Goal: Information Seeking & Learning: Learn about a topic

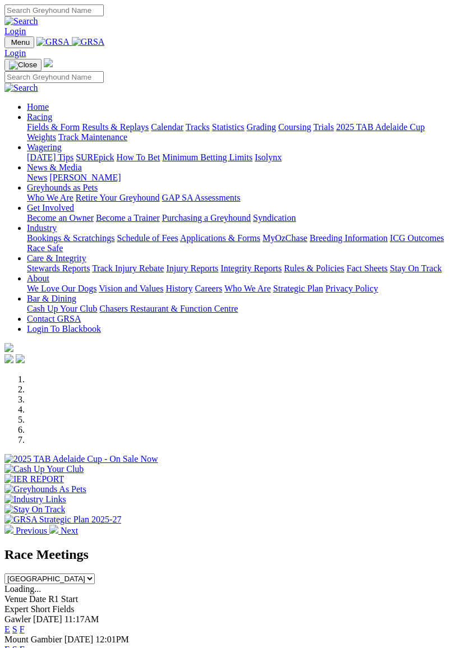
scroll to position [43, 0]
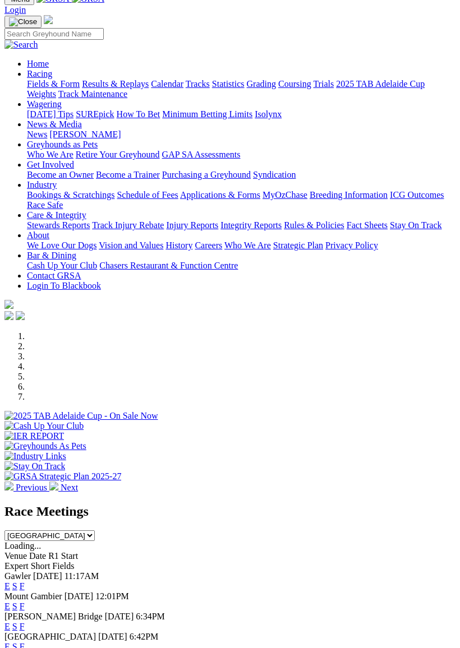
click at [25, 582] on link "F" at bounding box center [22, 587] width 5 height 10
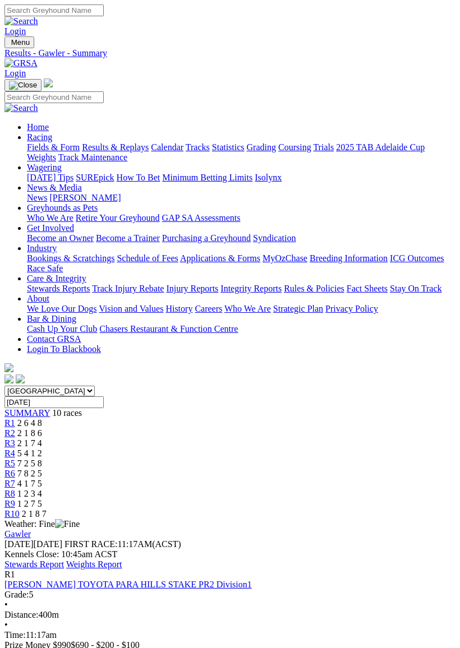
click at [64, 560] on link "Stewards Report" at bounding box center [33, 565] width 59 height 10
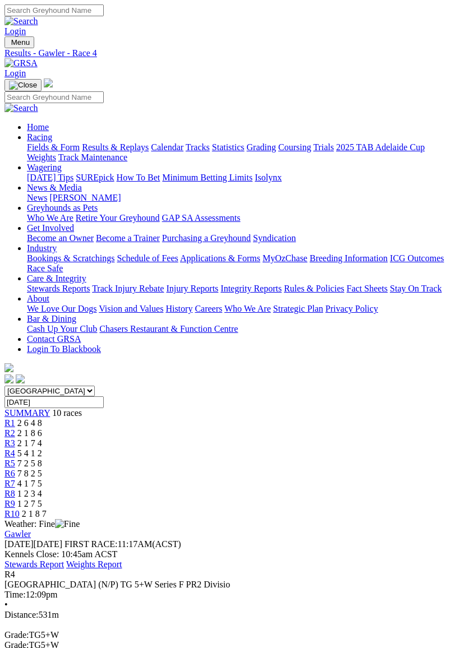
click at [359, 36] on div "Menu Results - Gawler - Race 4 Login Home Racing Fields & Form Results & Replay…" at bounding box center [229, 210] width 451 height 349
click at [15, 489] on span "R8" at bounding box center [9, 494] width 11 height 10
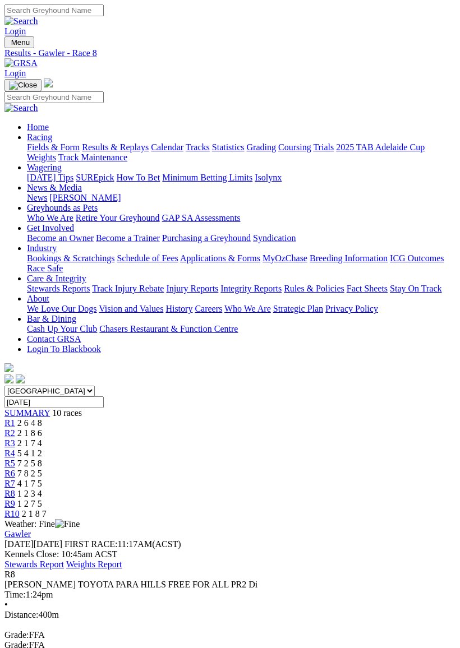
click at [15, 499] on span "R9" at bounding box center [9, 504] width 11 height 10
click at [20, 509] on span "R10" at bounding box center [11, 514] width 15 height 10
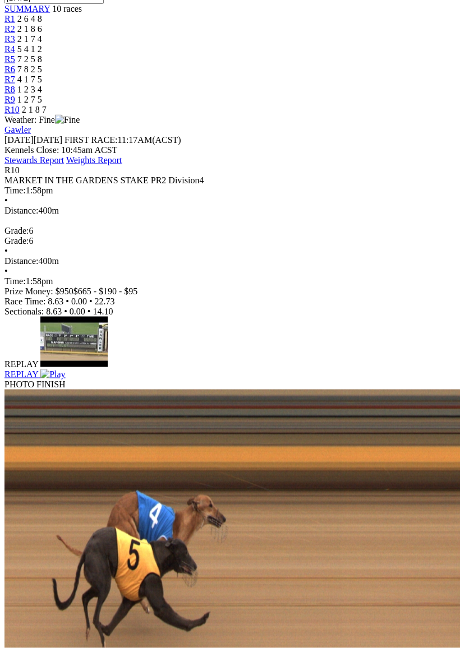
scroll to position [405, 0]
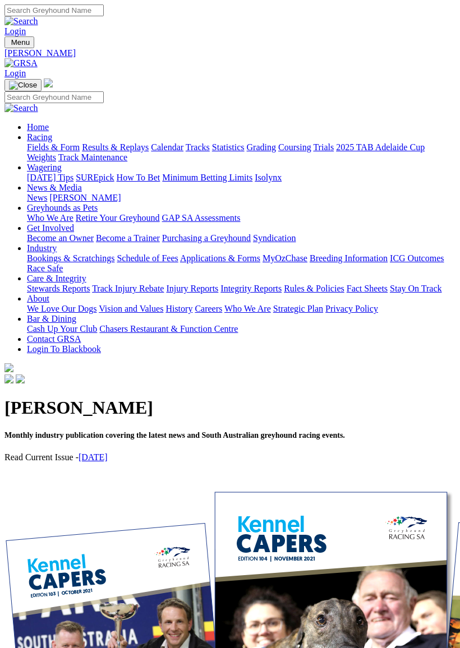
click at [9, 45] on img "Toggle navigation" at bounding box center [9, 45] width 0 height 0
click at [57, 253] on link "Industry" at bounding box center [42, 248] width 30 height 10
click at [86, 283] on link "Care & Integrity" at bounding box center [56, 279] width 59 height 10
click at [388, 293] on link "Fact Sheets" at bounding box center [367, 289] width 41 height 10
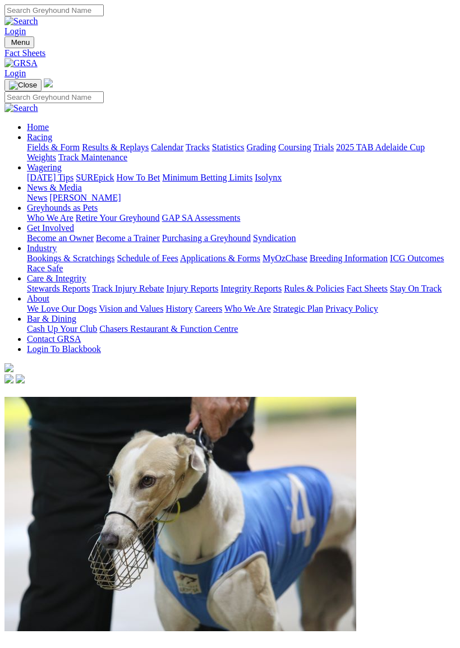
click at [9, 45] on img "Toggle navigation" at bounding box center [9, 45] width 0 height 0
click at [37, 81] on img "Toggle navigation" at bounding box center [23, 85] width 28 height 9
click at [9, 45] on img "Toggle navigation" at bounding box center [9, 45] width 0 height 0
click at [220, 293] on link "Integrity Reports" at bounding box center [250, 289] width 61 height 10
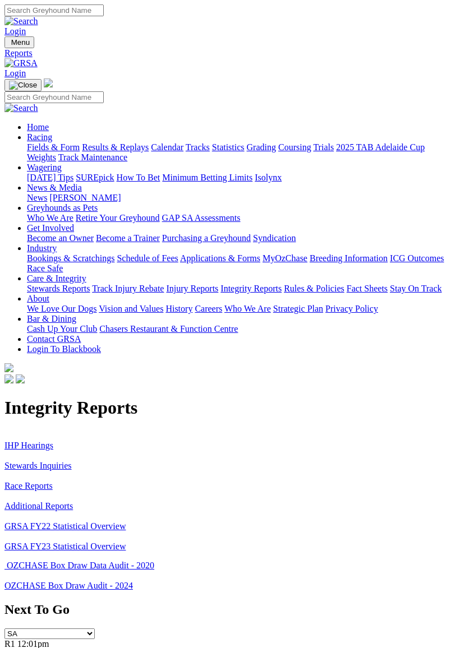
click at [45, 441] on link "IHP Hearings" at bounding box center [28, 446] width 49 height 10
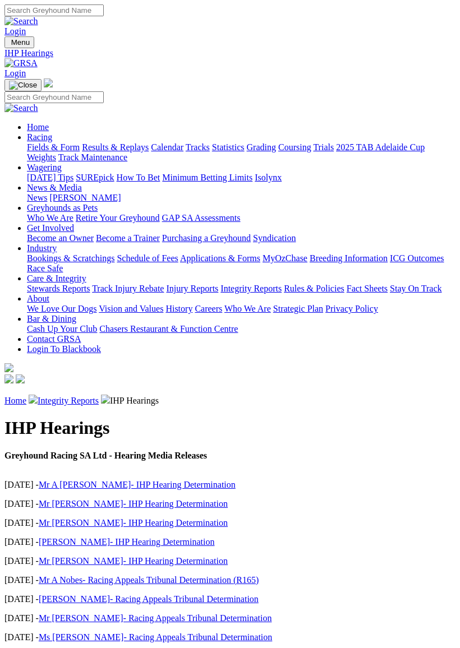
click at [303, 633] on p "[DATE] - Ms [PERSON_NAME]- Racing Appeals Tribunal Determination" at bounding box center [229, 638] width 451 height 10
click at [92, 396] on link "Integrity Reports" at bounding box center [68, 401] width 61 height 10
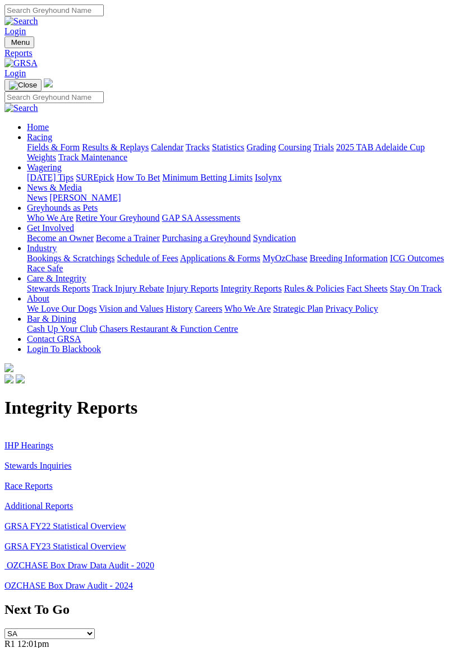
click at [47, 501] on link "Additional Reports" at bounding box center [38, 506] width 68 height 10
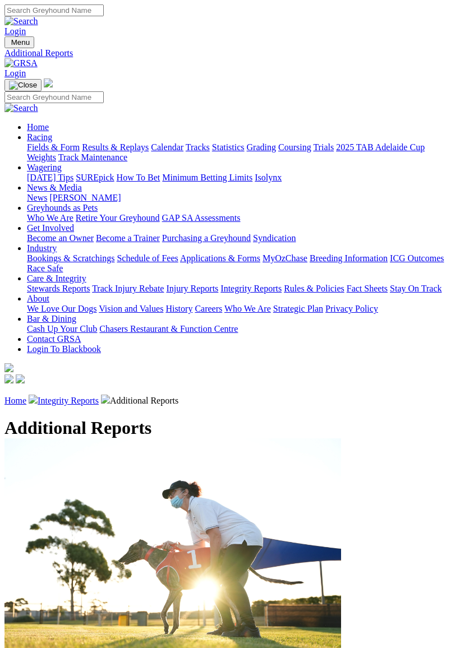
click at [25, 39] on span "Menu" at bounding box center [20, 42] width 19 height 8
click at [90, 293] on link "Stewards Reports" at bounding box center [58, 289] width 63 height 10
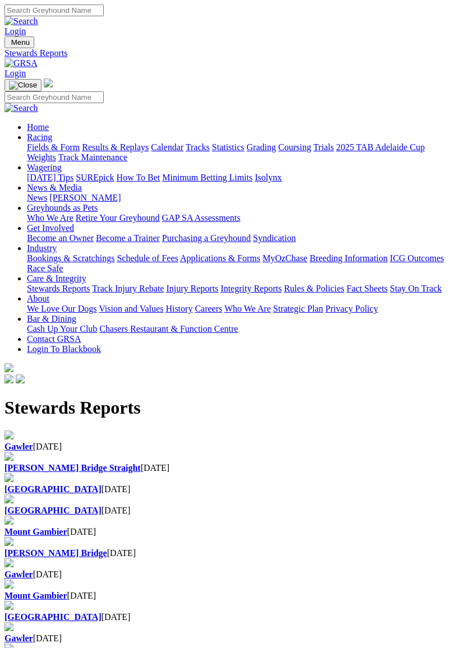
click at [33, 442] on b "Gawler" at bounding box center [18, 447] width 29 height 10
